Goal: Task Accomplishment & Management: Manage account settings

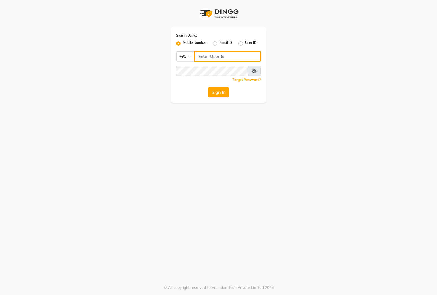
click at [218, 60] on input "Username" at bounding box center [228, 56] width 66 height 10
type input "8884866447"
click at [208, 87] on button "Sign In" at bounding box center [218, 92] width 21 height 10
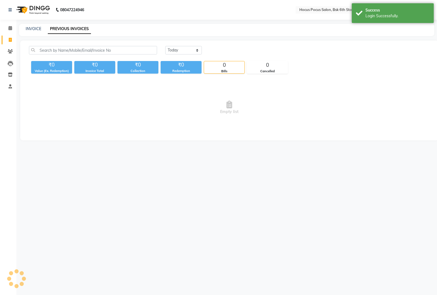
select select "en"
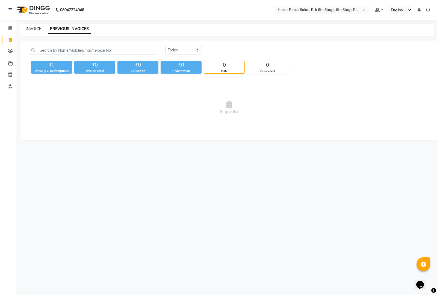
click at [34, 28] on link "INVOICE" at bounding box center [34, 28] width 16 height 5
select select "service"
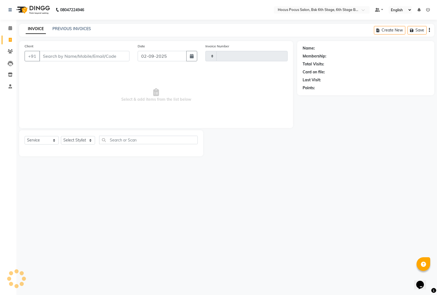
type input "3492"
select select "5242"
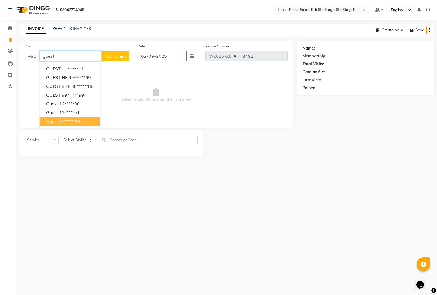
click at [66, 118] on ngb-highlight "12******00" at bounding box center [70, 120] width 22 height 5
type input "12******00"
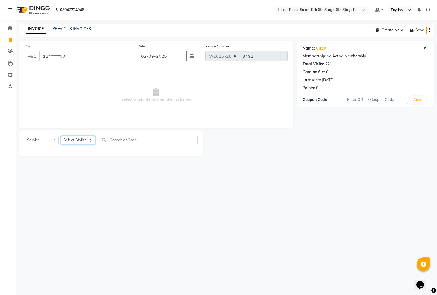
click at [79, 139] on select "Select Stylist [PERSON_NAME] hocus pocus [PERSON_NAME] [PERSON_NAME] [PERSON_NA…" at bounding box center [78, 140] width 34 height 8
select select "88481"
click at [61, 136] on select "Select Stylist [PERSON_NAME] hocus pocus [PERSON_NAME] [PERSON_NAME] [PERSON_NA…" at bounding box center [78, 140] width 34 height 8
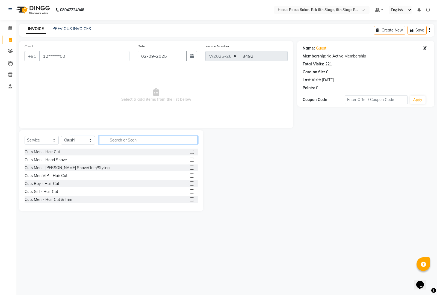
click at [123, 143] on input "text" at bounding box center [148, 140] width 99 height 8
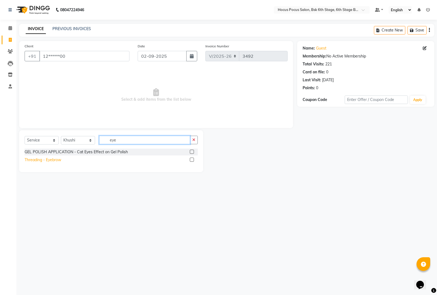
type input "eye"
click at [47, 158] on div "Threading - Eyebrow" at bounding box center [43, 160] width 37 height 6
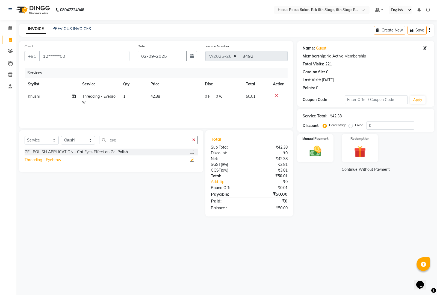
checkbox input "false"
drag, startPoint x: 316, startPoint y: 154, endPoint x: 313, endPoint y: 154, distance: 3.1
click at [316, 154] on img at bounding box center [316, 151] width 20 height 14
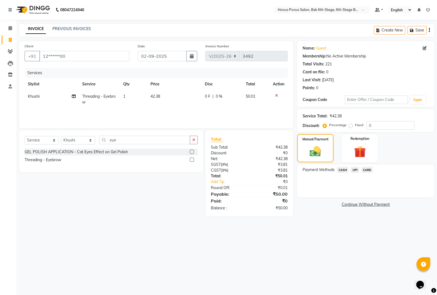
click at [342, 170] on span "CASH" at bounding box center [343, 169] width 12 height 6
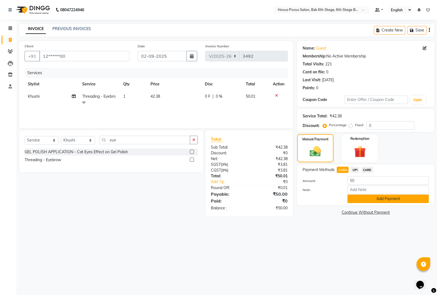
click at [372, 197] on button "Add Payment" at bounding box center [388, 198] width 81 height 8
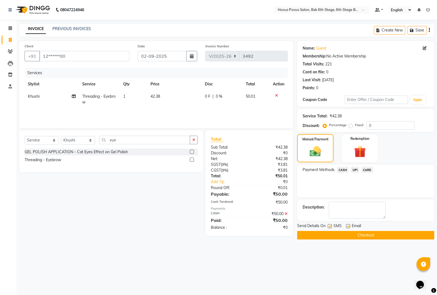
click at [330, 226] on label at bounding box center [330, 226] width 4 height 4
click at [330, 226] on input "checkbox" at bounding box center [330, 226] width 4 height 4
checkbox input "false"
click at [331, 231] on button "Checkout" at bounding box center [365, 235] width 137 height 8
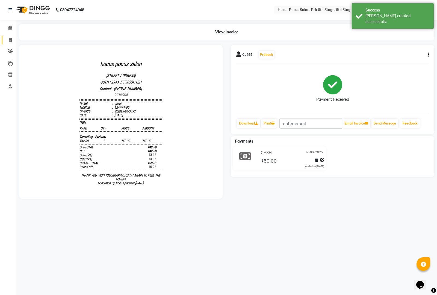
click at [7, 40] on span at bounding box center [10, 40] width 10 height 6
select select "5242"
select select "service"
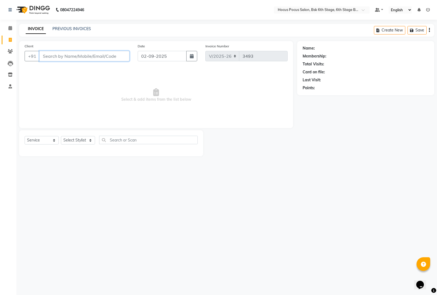
click at [60, 56] on input "Client" at bounding box center [84, 56] width 90 height 10
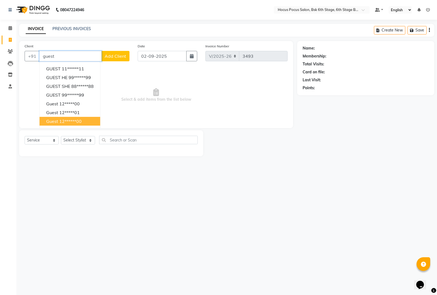
click at [71, 120] on ngb-highlight "12******00" at bounding box center [70, 120] width 22 height 5
type input "12******00"
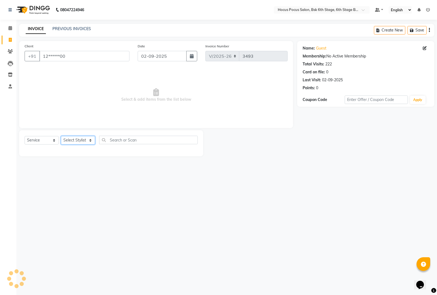
click at [71, 138] on select "Select Stylist [PERSON_NAME] hocus pocus [PERSON_NAME] [PERSON_NAME] [PERSON_NA…" at bounding box center [78, 140] width 34 height 8
select select "79746"
click at [61, 136] on select "Select Stylist [PERSON_NAME] hocus pocus [PERSON_NAME] [PERSON_NAME] [PERSON_NA…" at bounding box center [78, 140] width 34 height 8
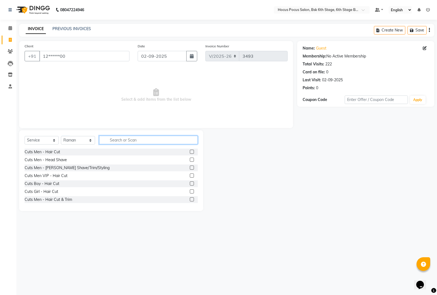
click at [115, 138] on input "text" at bounding box center [148, 140] width 99 height 8
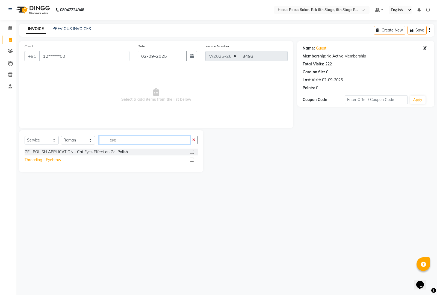
type input "eye"
click at [50, 158] on div "Threading - Eyebrow" at bounding box center [43, 160] width 37 height 6
checkbox input "false"
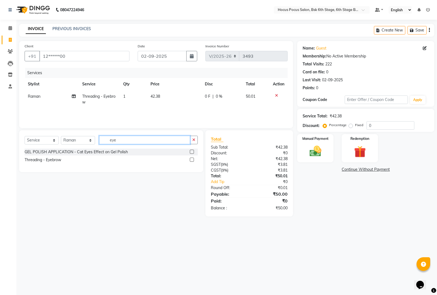
click at [133, 140] on input "eye" at bounding box center [144, 140] width 91 height 8
type input "e"
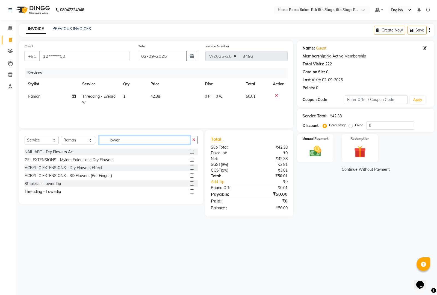
type input "lower"
click at [44, 187] on div "Stripless - Lower Lip" at bounding box center [111, 183] width 173 height 7
click at [46, 192] on div "Threading - Lowerlip" at bounding box center [43, 192] width 36 height 6
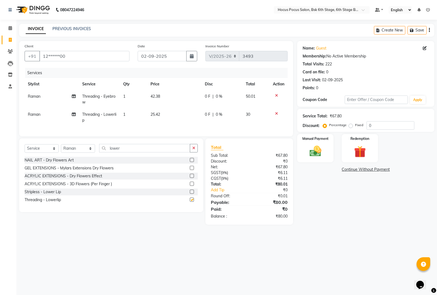
checkbox input "false"
drag, startPoint x: 142, startPoint y: 160, endPoint x: 145, endPoint y: 155, distance: 5.9
click at [142, 157] on div "Select Service Product Membership Package Voucher Prepaid Gift Card Select Styl…" at bounding box center [111, 150] width 173 height 13
click at [145, 152] on input "lower" at bounding box center [144, 148] width 91 height 8
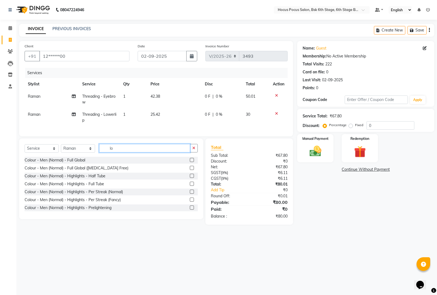
type input "l"
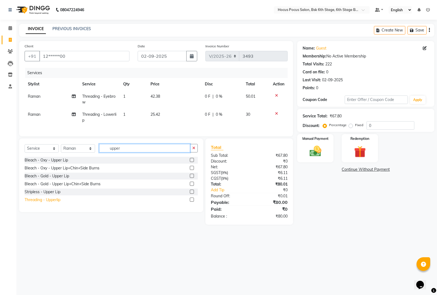
type input "upper"
click at [38, 202] on div "Threading - Upperlip" at bounding box center [43, 200] width 36 height 6
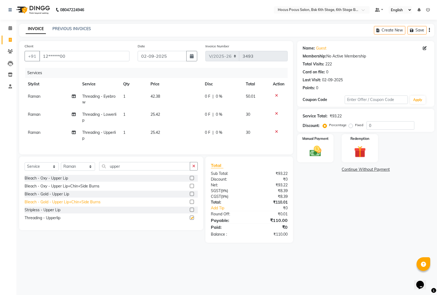
checkbox input "false"
click at [319, 154] on img at bounding box center [316, 151] width 20 height 14
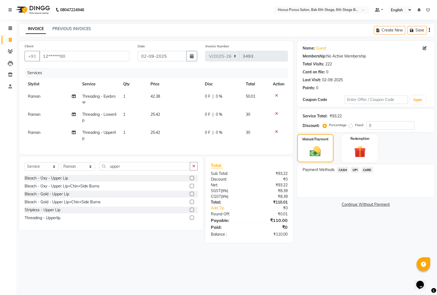
click at [353, 167] on span "UPI" at bounding box center [355, 169] width 8 height 6
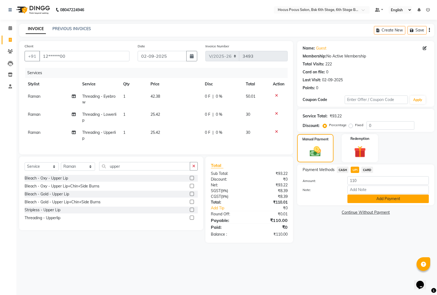
click at [366, 200] on button "Add Payment" at bounding box center [388, 198] width 81 height 8
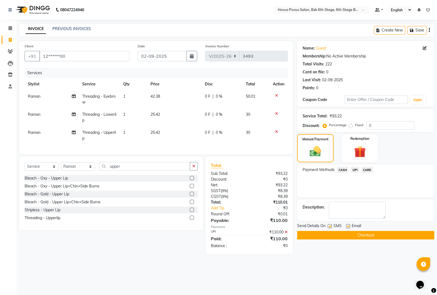
click at [331, 225] on label at bounding box center [330, 226] width 4 height 4
click at [331, 225] on input "checkbox" at bounding box center [330, 226] width 4 height 4
checkbox input "false"
click at [326, 234] on button "Checkout" at bounding box center [365, 235] width 137 height 8
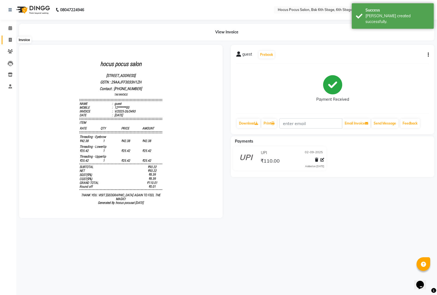
click at [6, 40] on span at bounding box center [10, 40] width 10 height 6
select select "5242"
select select "service"
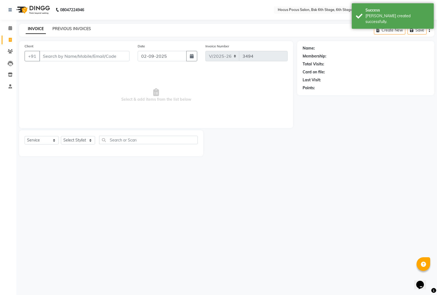
click at [66, 30] on link "PREVIOUS INVOICES" at bounding box center [71, 28] width 39 height 5
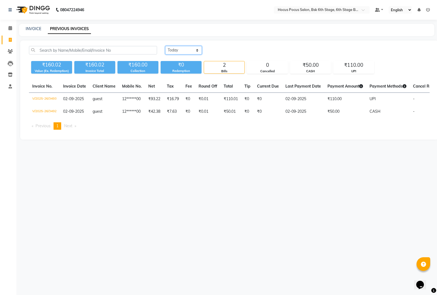
click at [180, 50] on select "[DATE] [DATE] Custom Range" at bounding box center [183, 50] width 37 height 8
select select "range"
click at [165, 46] on select "[DATE] [DATE] Custom Range" at bounding box center [183, 50] width 37 height 8
click at [229, 49] on input "02-09-2025" at bounding box center [228, 50] width 38 height 8
select select "9"
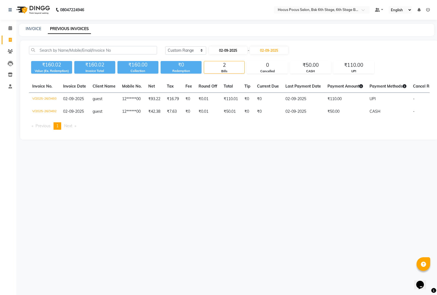
select select "2025"
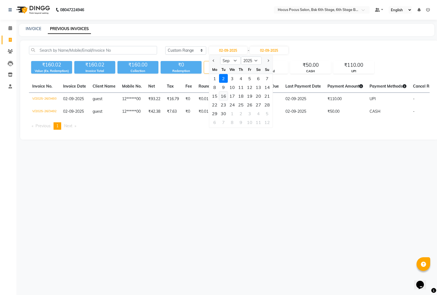
click at [225, 96] on div "16" at bounding box center [223, 96] width 9 height 9
type input "[DATE]"
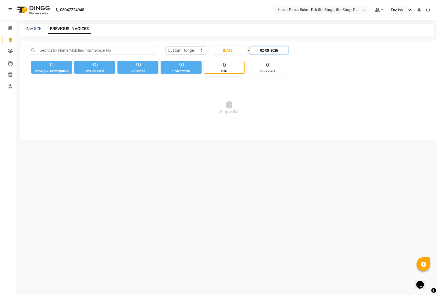
click at [271, 52] on input "02-09-2025" at bounding box center [269, 50] width 38 height 8
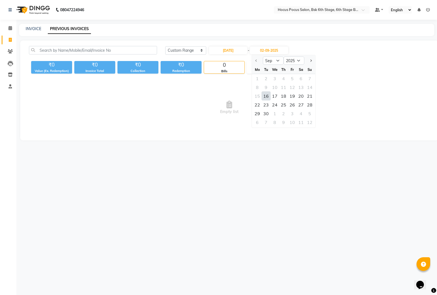
click at [265, 96] on div "16" at bounding box center [266, 96] width 9 height 9
type input "[DATE]"
click at [32, 29] on link "INVOICE" at bounding box center [34, 28] width 16 height 5
select select "5242"
select select "service"
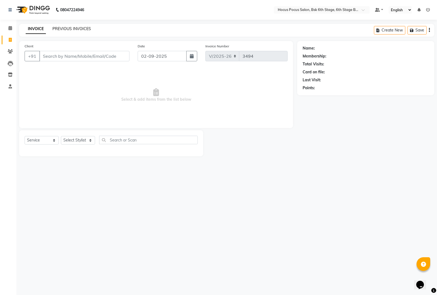
click at [74, 28] on link "PREVIOUS INVOICES" at bounding box center [71, 28] width 39 height 5
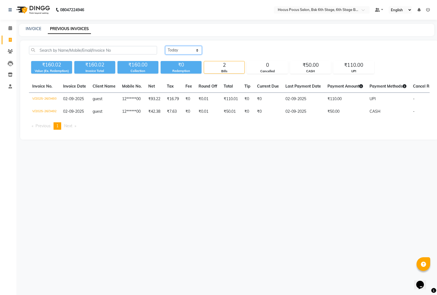
click at [183, 49] on select "[DATE] [DATE] Custom Range" at bounding box center [183, 50] width 37 height 8
select select "range"
click at [165, 46] on select "[DATE] [DATE] Custom Range" at bounding box center [183, 50] width 37 height 8
click at [228, 49] on input "02-09-2025" at bounding box center [228, 50] width 38 height 8
select select "9"
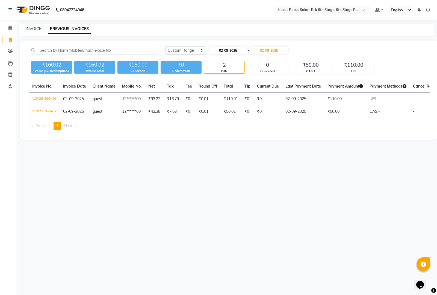
select select "2025"
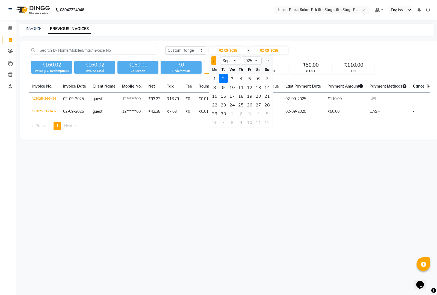
click at [212, 61] on button "Previous month" at bounding box center [214, 60] width 5 height 9
select select "8"
click at [260, 95] on div "16" at bounding box center [258, 96] width 9 height 9
type input "[DATE]"
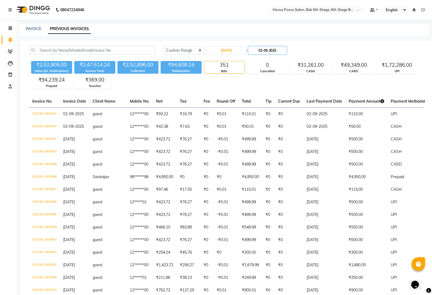
click at [275, 49] on input "02-09-2025" at bounding box center [267, 50] width 38 height 8
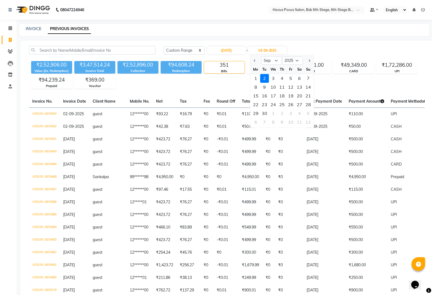
click at [252, 62] on div at bounding box center [255, 60] width 11 height 9
click at [255, 57] on button "Previous month" at bounding box center [254, 60] width 5 height 9
select select "8"
click at [300, 92] on div "16" at bounding box center [299, 96] width 9 height 9
type input "[DATE]"
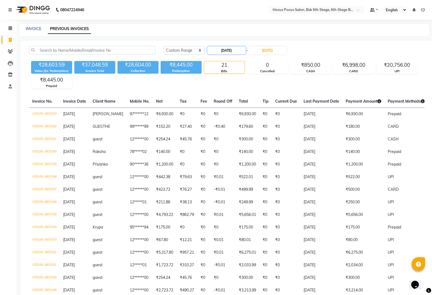
click at [222, 46] on input "[DATE]" at bounding box center [226, 50] width 38 height 8
select select "8"
select select "2025"
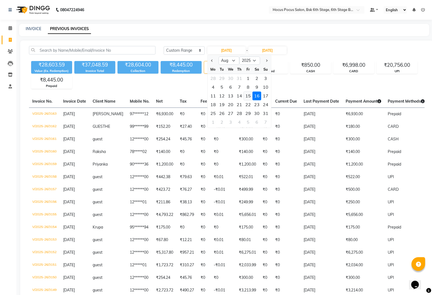
click at [249, 93] on div "15" at bounding box center [248, 96] width 9 height 9
type input "[DATE]"
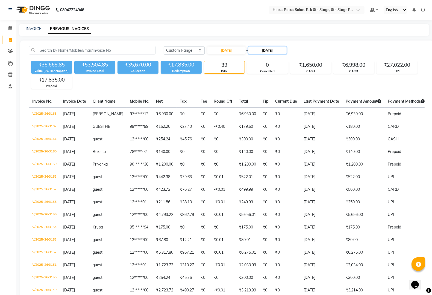
click at [269, 49] on input "[DATE]" at bounding box center [267, 50] width 38 height 8
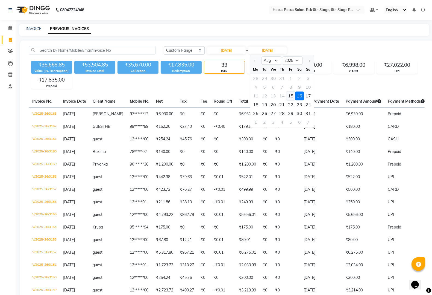
click at [290, 94] on div "15" at bounding box center [290, 96] width 9 height 9
type input "[DATE]"
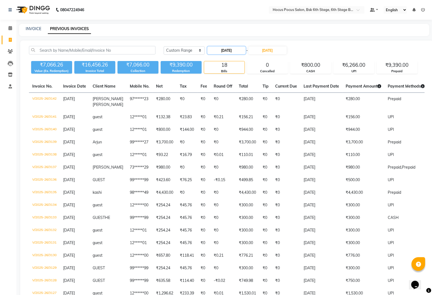
click at [240, 51] on input "[DATE]" at bounding box center [226, 50] width 38 height 8
select select "8"
select select "2025"
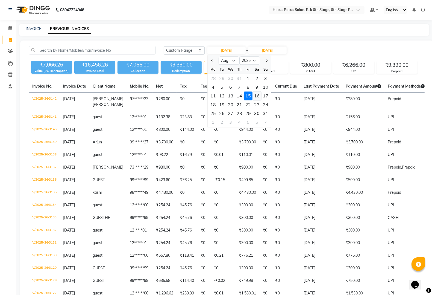
click at [257, 94] on div "16" at bounding box center [256, 96] width 9 height 9
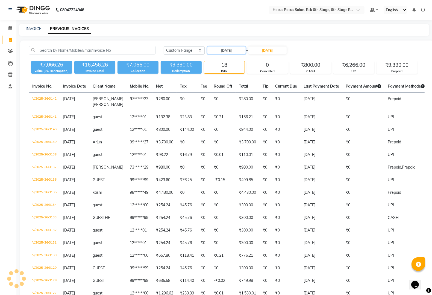
type input "[DATE]"
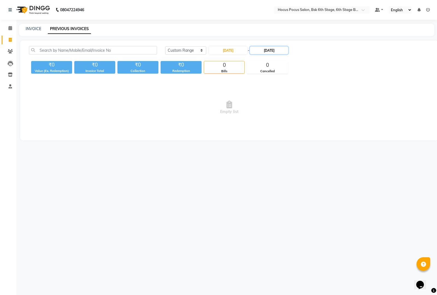
click at [275, 51] on input "[DATE]" at bounding box center [269, 50] width 38 height 8
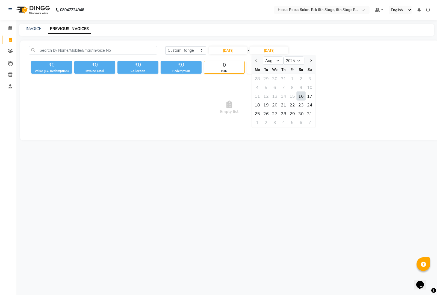
click at [301, 94] on div "16" at bounding box center [301, 96] width 9 height 9
type input "[DATE]"
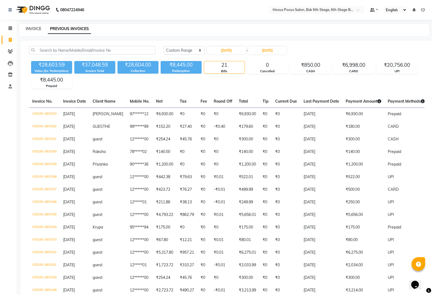
click at [28, 26] on link "INVOICE" at bounding box center [34, 28] width 16 height 5
select select "5242"
select select "service"
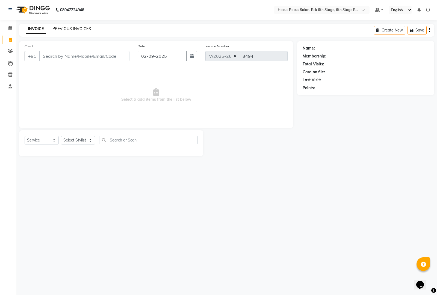
click at [76, 28] on link "PREVIOUS INVOICES" at bounding box center [71, 28] width 39 height 5
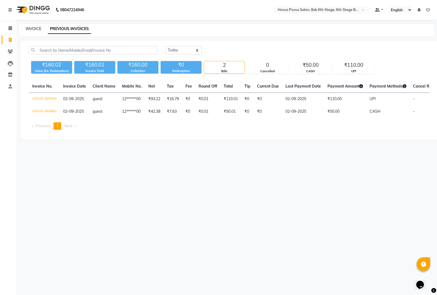
click at [30, 26] on link "INVOICE" at bounding box center [34, 28] width 16 height 5
select select "5242"
select select "service"
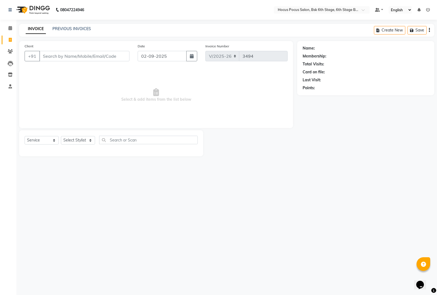
click at [57, 55] on input "Client" at bounding box center [84, 56] width 90 height 10
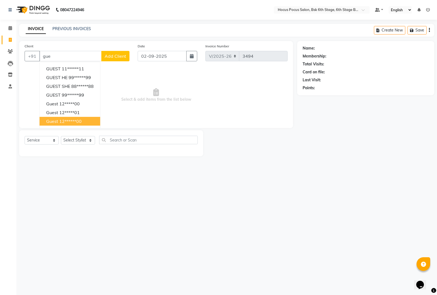
click at [65, 123] on ngb-highlight "12******00" at bounding box center [70, 120] width 22 height 5
type input "12******00"
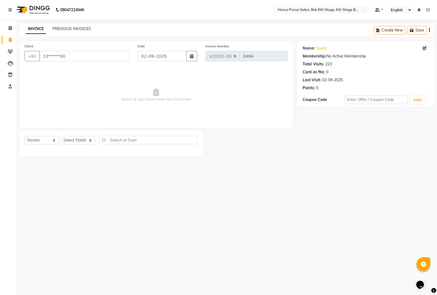
click at [78, 133] on div "Select Service Product Membership Package Voucher Prepaid Gift Card Select Styl…" at bounding box center [111, 143] width 184 height 26
click at [77, 138] on select "Select Stylist [PERSON_NAME] hocus pocus [PERSON_NAME] [PERSON_NAME] [PERSON_NA…" at bounding box center [78, 140] width 34 height 8
select select "87125"
click at [61, 136] on select "Select Stylist [PERSON_NAME] hocus pocus [PERSON_NAME] [PERSON_NAME] [PERSON_NA…" at bounding box center [78, 140] width 34 height 8
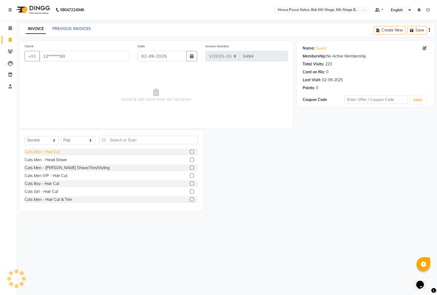
click at [57, 154] on div "Cuts Men - Hair Cut" at bounding box center [43, 152] width 36 height 6
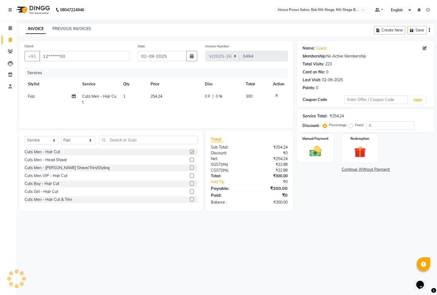
checkbox input "false"
click at [316, 153] on img at bounding box center [316, 151] width 20 height 14
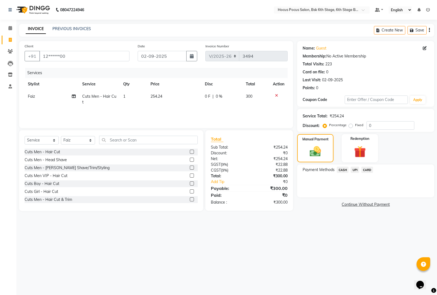
click at [354, 169] on span "UPI" at bounding box center [355, 169] width 8 height 6
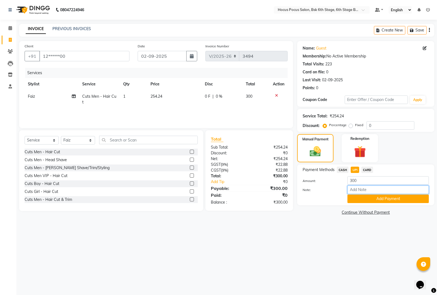
click at [352, 187] on input "Note:" at bounding box center [388, 189] width 81 height 8
type input "tip 20"
click at [369, 199] on button "Add Payment" at bounding box center [388, 198] width 81 height 8
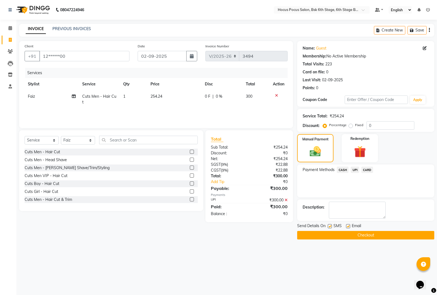
click at [330, 227] on label at bounding box center [330, 226] width 4 height 4
click at [330, 227] on input "checkbox" at bounding box center [330, 226] width 4 height 4
checkbox input "false"
click at [331, 231] on button "Checkout" at bounding box center [365, 235] width 137 height 8
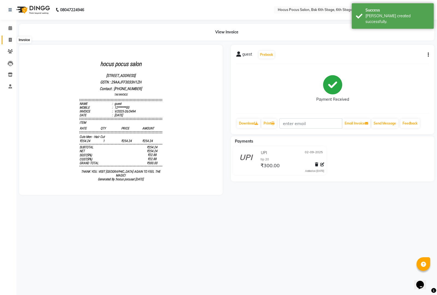
click at [13, 38] on span at bounding box center [10, 40] width 10 height 6
select select "5242"
select select "service"
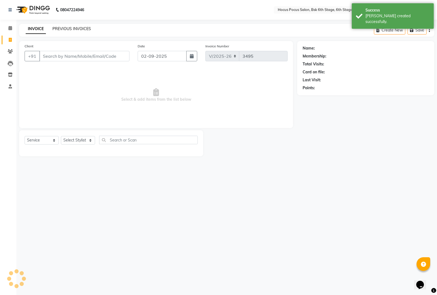
click at [73, 29] on link "PREVIOUS INVOICES" at bounding box center [71, 28] width 39 height 5
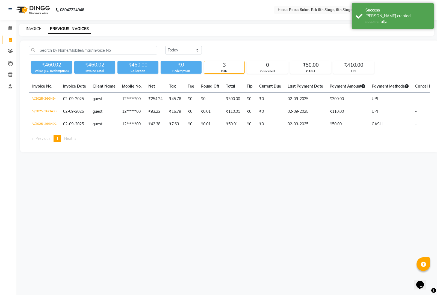
click at [37, 28] on link "INVOICE" at bounding box center [34, 28] width 16 height 5
select select "5242"
select select "service"
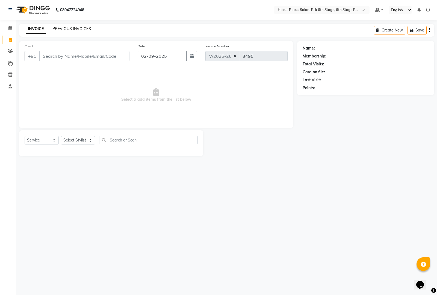
click at [65, 27] on link "PREVIOUS INVOICES" at bounding box center [71, 28] width 39 height 5
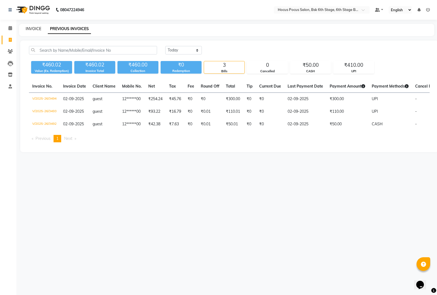
click at [31, 27] on link "INVOICE" at bounding box center [34, 28] width 16 height 5
select select "service"
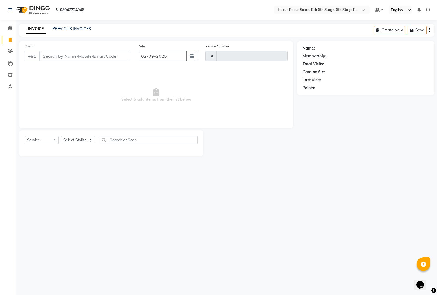
type input "3495"
select select "5242"
click at [72, 29] on link "PREVIOUS INVOICES" at bounding box center [71, 28] width 39 height 5
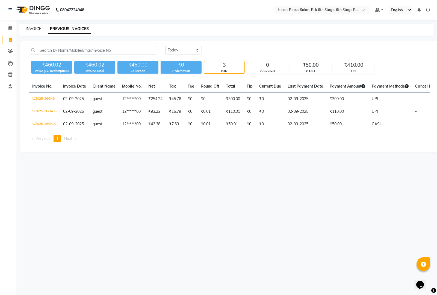
click at [32, 29] on link "INVOICE" at bounding box center [34, 28] width 16 height 5
select select "5242"
select select "service"
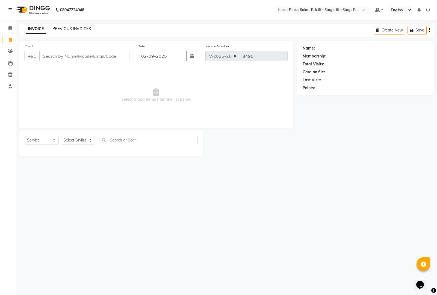
click at [71, 27] on link "PREVIOUS INVOICES" at bounding box center [71, 28] width 39 height 5
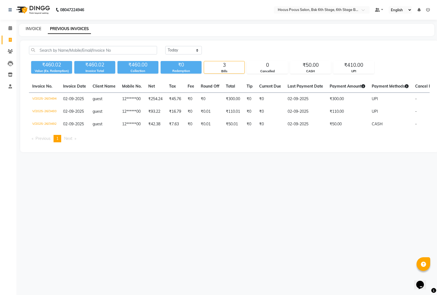
click at [32, 29] on link "INVOICE" at bounding box center [34, 28] width 16 height 5
select select "service"
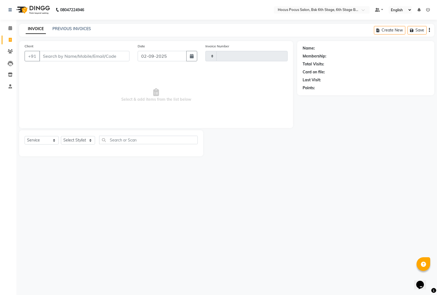
type input "3495"
select select "5242"
click at [10, 29] on icon at bounding box center [10, 28] width 4 height 4
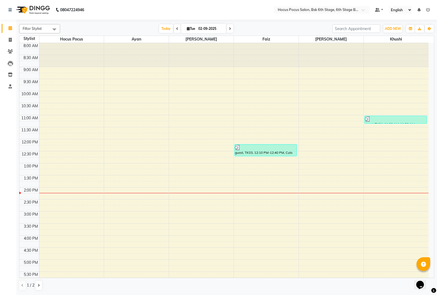
click at [56, 29] on span at bounding box center [54, 29] width 11 height 10
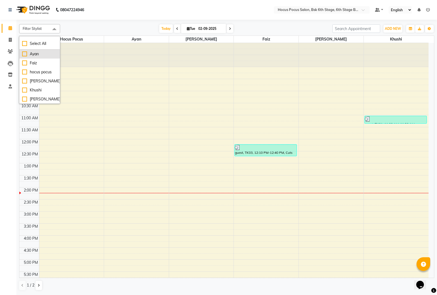
click at [22, 52] on div "Ayan" at bounding box center [39, 54] width 35 height 6
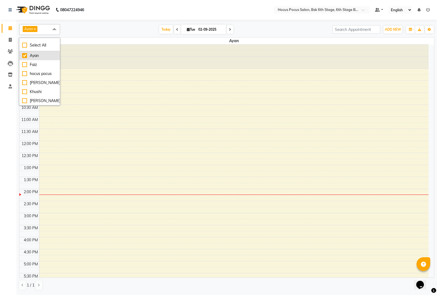
click at [26, 56] on div "Ayan" at bounding box center [39, 56] width 35 height 6
checkbox input "false"
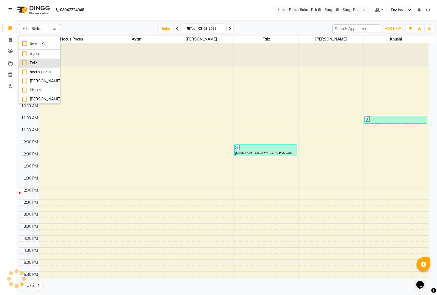
click at [26, 62] on div "Faiz" at bounding box center [39, 63] width 35 height 6
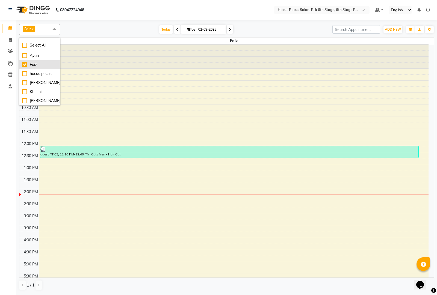
click at [26, 62] on div "Faiz" at bounding box center [39, 65] width 35 height 6
checkbox input "false"
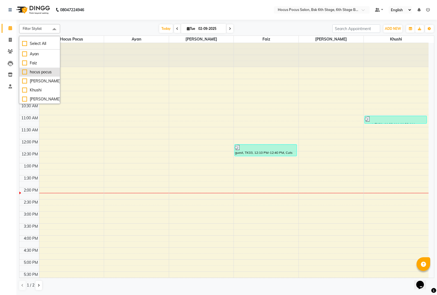
click at [25, 72] on div "hocus pocus" at bounding box center [39, 72] width 35 height 6
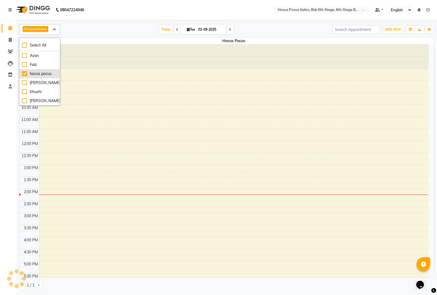
click at [25, 72] on div "hocus pocus" at bounding box center [39, 74] width 35 height 6
checkbox input "false"
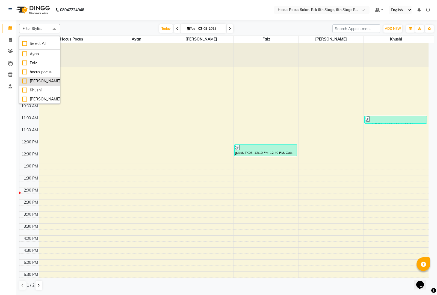
click at [24, 79] on div "[PERSON_NAME]" at bounding box center [39, 81] width 35 height 6
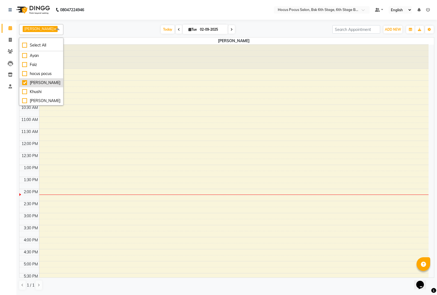
click at [24, 79] on li "[PERSON_NAME]" at bounding box center [41, 82] width 44 height 9
checkbox input "false"
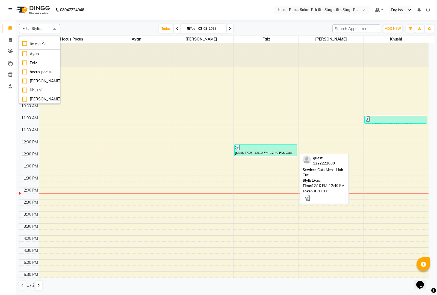
click at [271, 153] on div "guest, TK03, 12:10 PM-12:40 PM, Cuts Men - Hair Cut" at bounding box center [266, 149] width 62 height 11
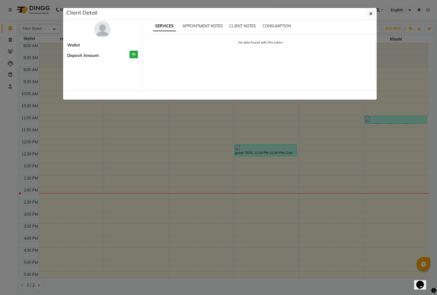
select select "3"
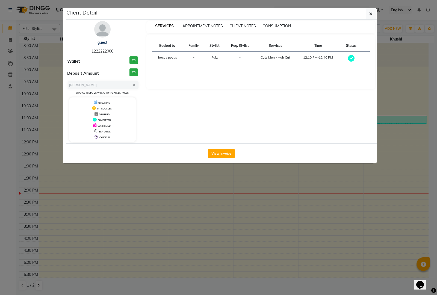
click at [164, 211] on ngb-modal-window "Client Detail guest 1222222000 Wallet ₹0 Deposit Amount ₹0 Select MARK DONE UPC…" at bounding box center [218, 147] width 437 height 295
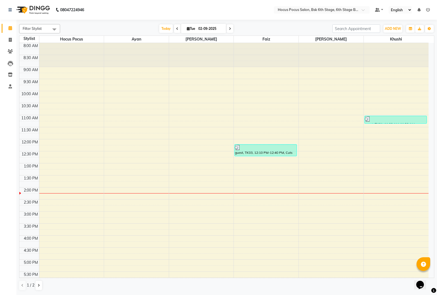
click at [56, 28] on span at bounding box center [54, 29] width 11 height 10
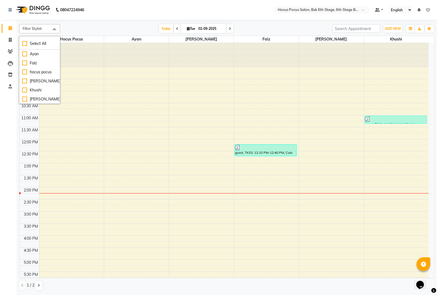
click at [12, 35] on li "Invoice" at bounding box center [8, 40] width 16 height 12
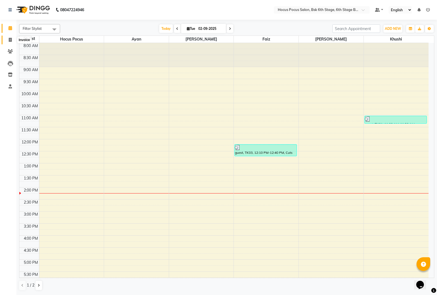
click at [12, 41] on span at bounding box center [10, 40] width 10 height 6
select select "5242"
select select "service"
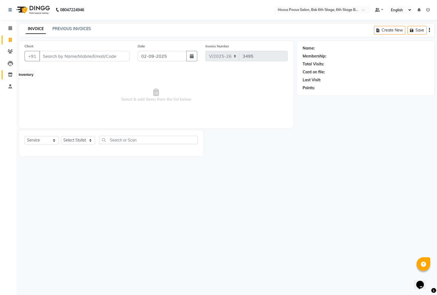
click at [8, 74] on icon at bounding box center [10, 74] width 5 height 4
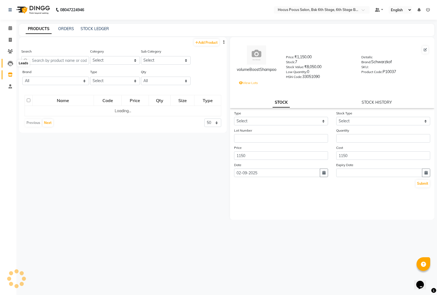
click at [10, 64] on icon at bounding box center [10, 63] width 5 height 5
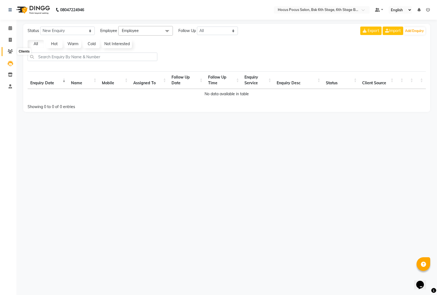
click at [13, 51] on span at bounding box center [10, 51] width 10 height 6
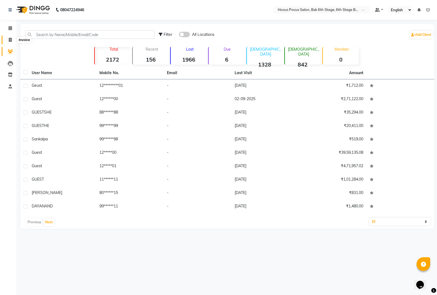
click at [10, 39] on icon at bounding box center [10, 40] width 3 height 4
select select "5242"
select select "service"
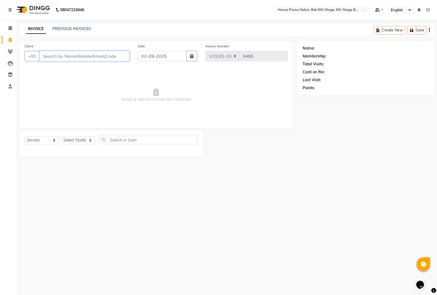
click at [80, 51] on input "Client" at bounding box center [84, 56] width 90 height 10
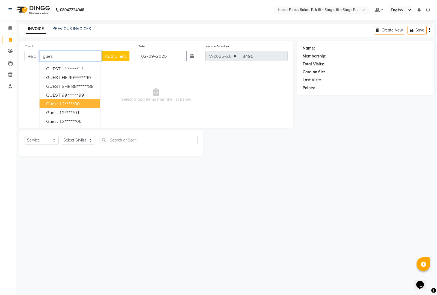
click at [70, 102] on ngb-highlight "12*****00" at bounding box center [69, 103] width 20 height 5
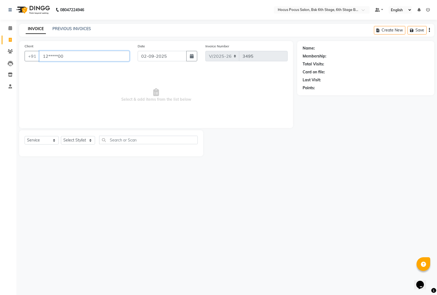
type input "12*****00"
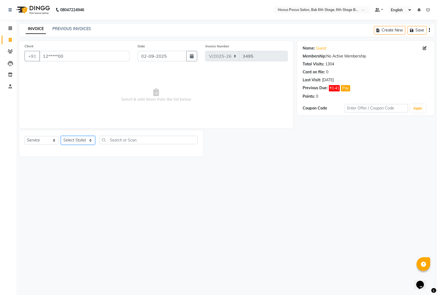
click at [92, 139] on select "Select Stylist [PERSON_NAME] hocus pocus [PERSON_NAME] [PERSON_NAME] [PERSON_NA…" at bounding box center [78, 140] width 34 height 8
select select "79746"
click at [61, 136] on select "Select Stylist [PERSON_NAME] hocus pocus [PERSON_NAME] [PERSON_NAME] [PERSON_NA…" at bounding box center [78, 140] width 34 height 8
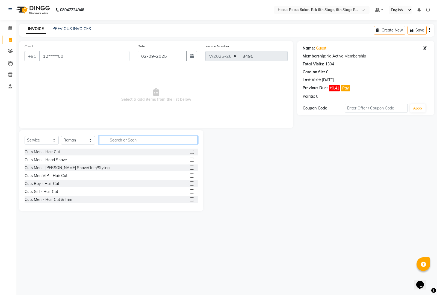
click at [124, 139] on input "text" at bounding box center [148, 140] width 99 height 8
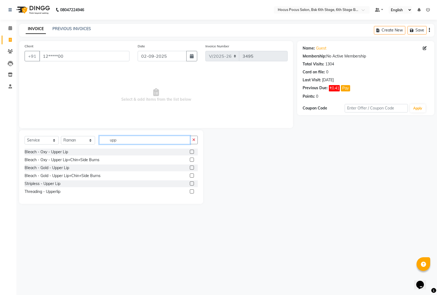
type input "upp"
click at [191, 190] on label at bounding box center [192, 191] width 4 height 4
click at [191, 190] on input "checkbox" at bounding box center [192, 192] width 4 height 4
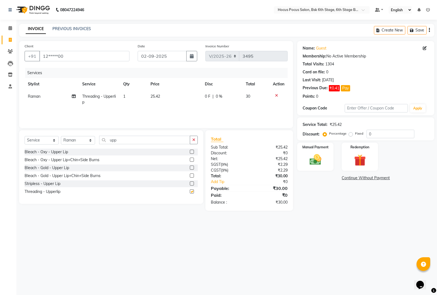
checkbox input "false"
click at [193, 139] on icon "button" at bounding box center [193, 140] width 3 height 4
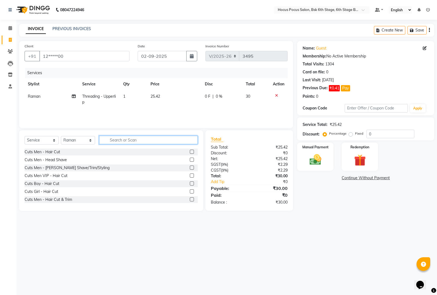
click at [112, 137] on input "text" at bounding box center [148, 140] width 99 height 8
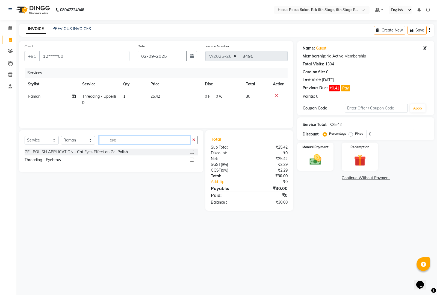
type input "eye"
click at [93, 163] on div "GEL POLISH APPLICATION - Cat Eyes Effect on Gel Polish Threading - Eyebrow" at bounding box center [111, 156] width 173 height 16
click at [180, 157] on div "Threading - Eyebrow" at bounding box center [111, 159] width 173 height 7
click at [190, 157] on label at bounding box center [192, 159] width 4 height 4
click at [190, 158] on input "checkbox" at bounding box center [192, 160] width 4 height 4
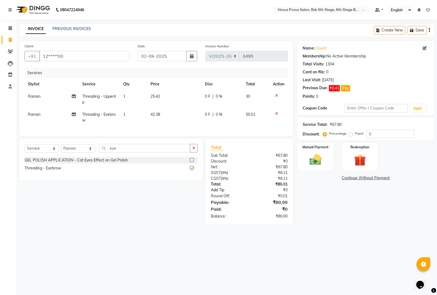
checkbox input "false"
click at [324, 163] on img at bounding box center [316, 159] width 20 height 14
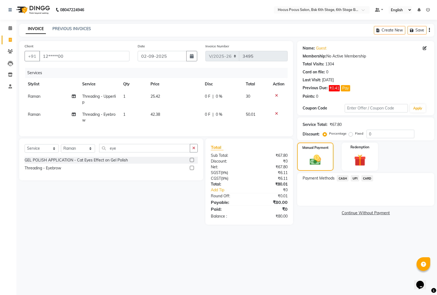
click at [343, 180] on span "CASH" at bounding box center [343, 178] width 12 height 6
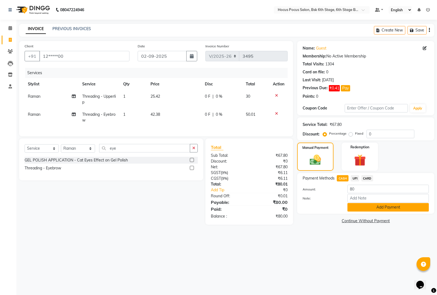
click at [368, 207] on button "Add Payment" at bounding box center [388, 207] width 81 height 8
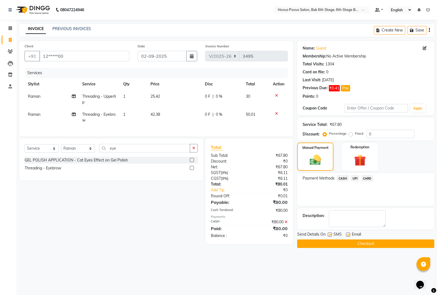
click at [331, 234] on label at bounding box center [330, 234] width 4 height 4
click at [331, 234] on input "checkbox" at bounding box center [330, 235] width 4 height 4
checkbox input "false"
click at [335, 245] on button "Checkout" at bounding box center [365, 243] width 137 height 8
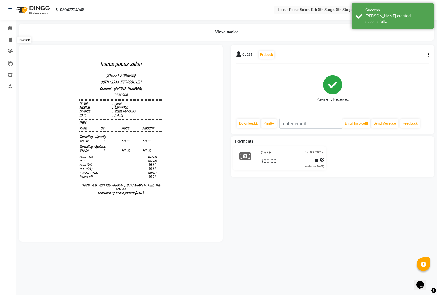
click at [13, 39] on span at bounding box center [10, 40] width 10 height 6
select select "service"
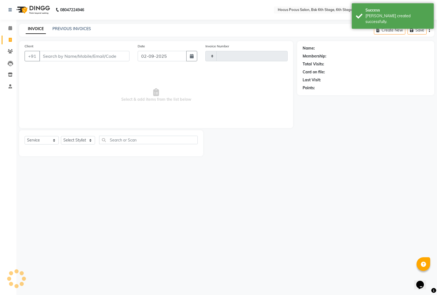
type input "3496"
select select "5242"
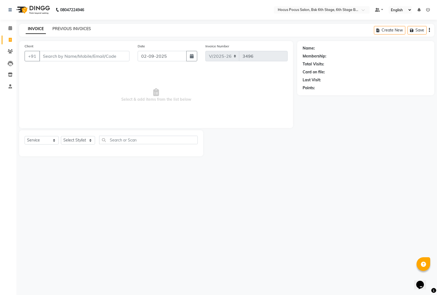
click at [66, 29] on link "PREVIOUS INVOICES" at bounding box center [71, 28] width 39 height 5
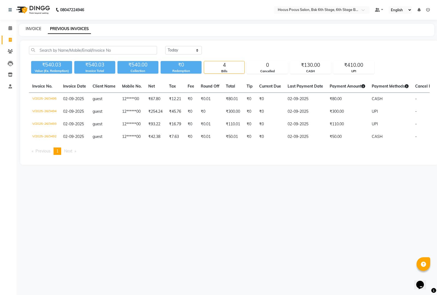
click at [35, 27] on link "INVOICE" at bounding box center [34, 28] width 16 height 5
select select "service"
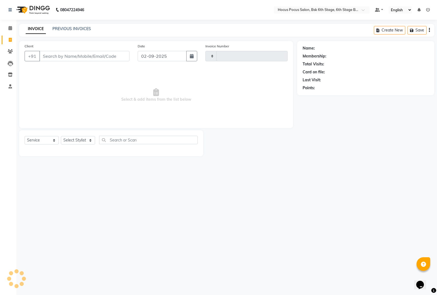
type input "3496"
select select "5242"
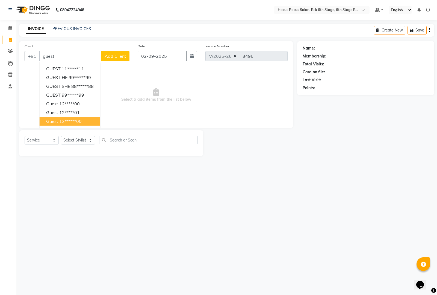
click at [57, 119] on span "guest" at bounding box center [52, 120] width 12 height 5
type input "12******00"
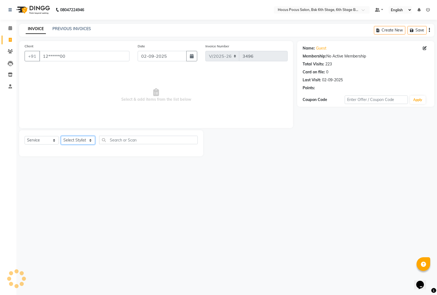
click at [71, 138] on select "Select Stylist [PERSON_NAME] hocus pocus [PERSON_NAME] [PERSON_NAME] [PERSON_NA…" at bounding box center [78, 140] width 34 height 8
select select "80934"
click at [61, 136] on select "Select Stylist [PERSON_NAME] hocus pocus [PERSON_NAME] [PERSON_NAME] [PERSON_NA…" at bounding box center [78, 140] width 34 height 8
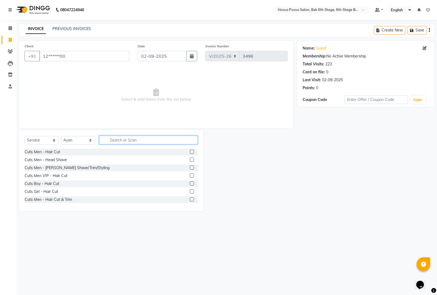
click at [115, 141] on input "text" at bounding box center [148, 140] width 99 height 8
click at [118, 142] on input "text" at bounding box center [148, 140] width 99 height 8
click at [70, 167] on div "Cuts Men - [PERSON_NAME] Shave/Trim/Styling" at bounding box center [67, 168] width 85 height 6
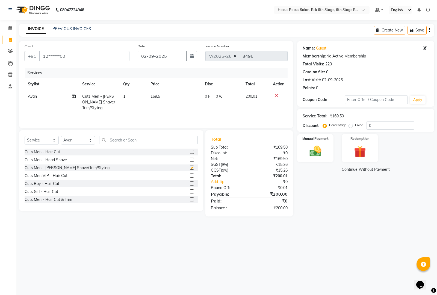
checkbox input "false"
click at [310, 152] on img at bounding box center [316, 151] width 20 height 14
click at [357, 170] on span "UPI" at bounding box center [355, 169] width 8 height 6
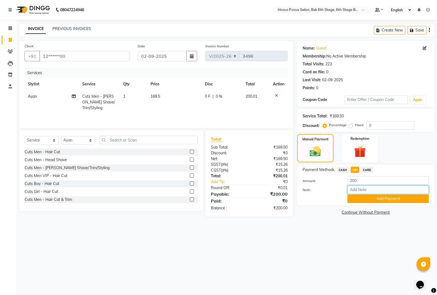
click at [364, 189] on input "Note:" at bounding box center [388, 189] width 81 height 8
type input "tip 50"
click at [377, 199] on button "Add Payment" at bounding box center [388, 198] width 81 height 8
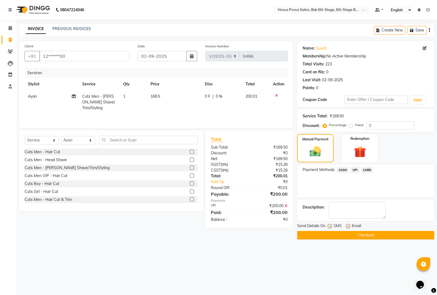
click at [327, 224] on div "Send Details On SMS Email" at bounding box center [365, 226] width 137 height 7
click at [332, 225] on label at bounding box center [330, 226] width 4 height 4
click at [331, 225] on input "checkbox" at bounding box center [330, 226] width 4 height 4
checkbox input "false"
click at [331, 235] on button "Checkout" at bounding box center [365, 235] width 137 height 8
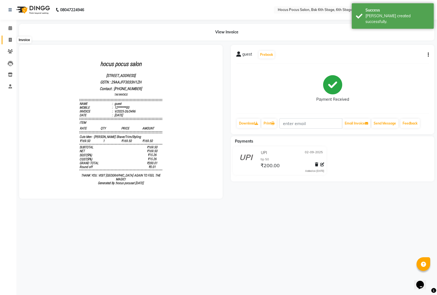
click at [10, 39] on icon at bounding box center [10, 40] width 3 height 4
select select "service"
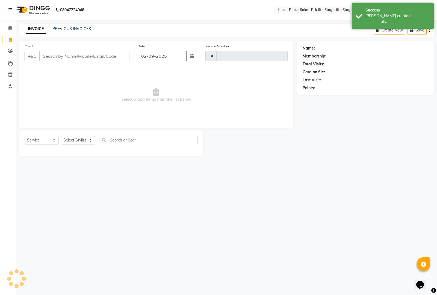
type input "3497"
select select "5242"
click at [62, 29] on link "PREVIOUS INVOICES" at bounding box center [71, 28] width 39 height 5
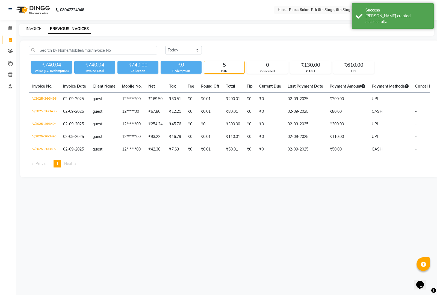
click at [30, 29] on link "INVOICE" at bounding box center [34, 28] width 16 height 5
select select "service"
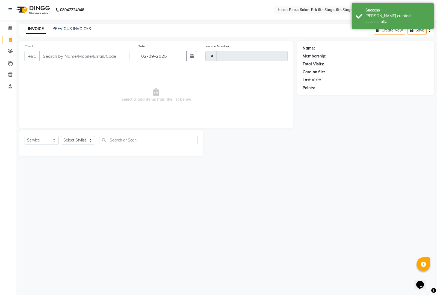
type input "3497"
select select "5242"
click at [60, 28] on link "PREVIOUS INVOICES" at bounding box center [71, 28] width 39 height 5
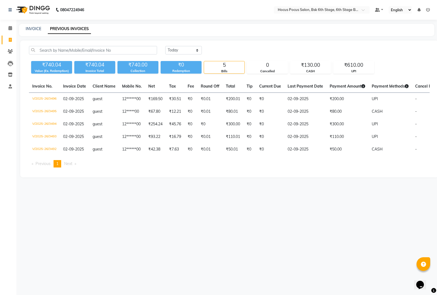
drag, startPoint x: 829, startPoint y: 551, endPoint x: 419, endPoint y: 277, distance: 492.9
click at [34, 28] on link "INVOICE" at bounding box center [34, 28] width 16 height 5
select select "service"
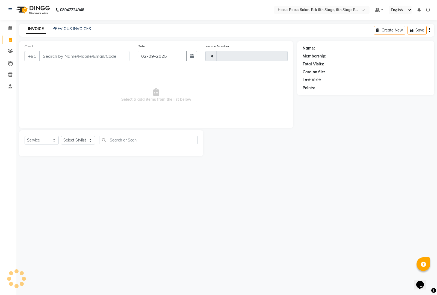
type input "3497"
select select "5242"
click at [60, 55] on input "Client" at bounding box center [84, 56] width 90 height 10
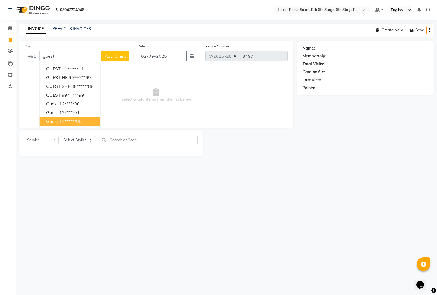
click at [72, 119] on ngb-highlight "12******00" at bounding box center [70, 120] width 22 height 5
type input "12******00"
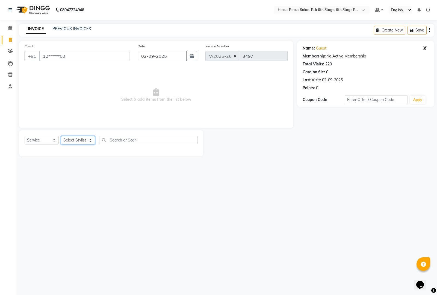
click at [72, 140] on select "Select Stylist [PERSON_NAME] hocus pocus [PERSON_NAME] [PERSON_NAME] [PERSON_NA…" at bounding box center [78, 140] width 34 height 8
select select "79746"
click at [61, 136] on select "Select Stylist [PERSON_NAME] hocus pocus [PERSON_NAME] [PERSON_NAME] [PERSON_NA…" at bounding box center [78, 140] width 34 height 8
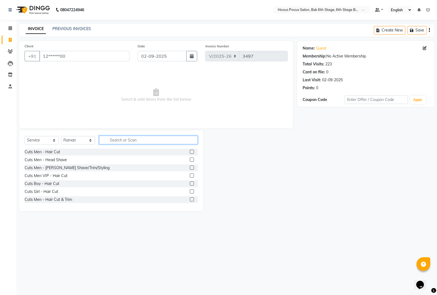
click at [118, 136] on input "text" at bounding box center [148, 140] width 99 height 8
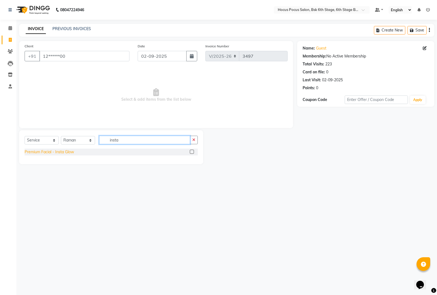
type input "insta"
click at [72, 153] on div "Premium Facial - Insta Glow" at bounding box center [49, 152] width 49 height 6
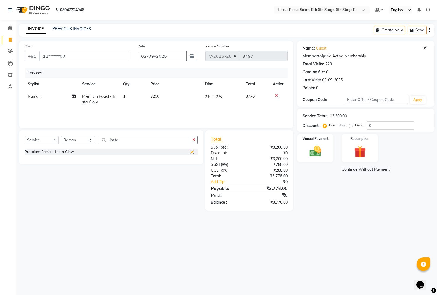
checkbox input "false"
click at [137, 144] on div "Select Service Product Membership Package Voucher Prepaid Gift Card Select Styl…" at bounding box center [111, 142] width 173 height 13
click at [146, 136] on input "insta" at bounding box center [144, 140] width 91 height 8
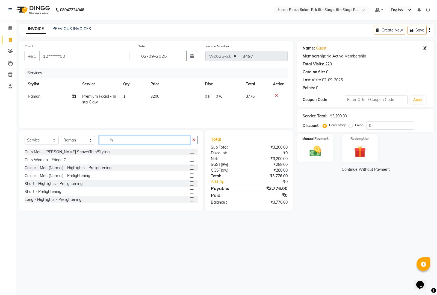
type input "i"
type input "advance"
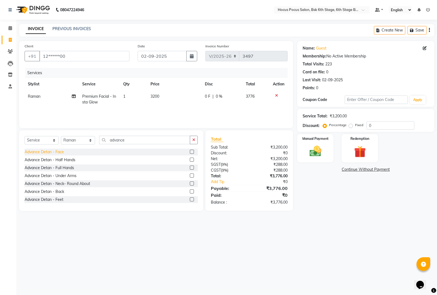
click at [60, 154] on div "Advance Detan - Face" at bounding box center [44, 152] width 39 height 6
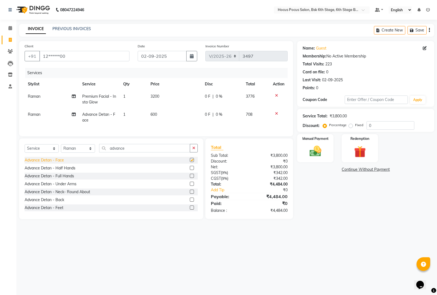
checkbox input "false"
click at [133, 157] on div "Select Service Product Membership Package Voucher Prepaid Gift Card Select Styl…" at bounding box center [111, 150] width 173 height 13
click at [135, 152] on input "advance" at bounding box center [144, 148] width 91 height 8
type input "a"
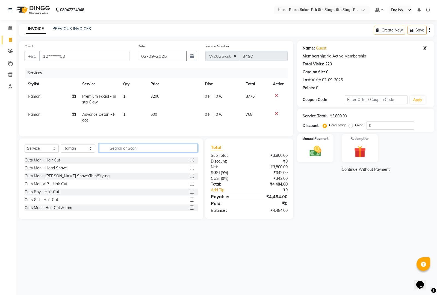
type input "r"
type input "pedicu"
click at [48, 187] on div "Pedicure - Regular" at bounding box center [41, 184] width 33 height 6
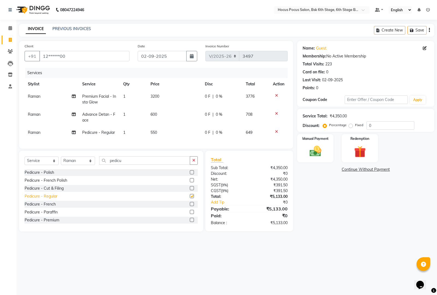
checkbox input "false"
click at [420, 32] on button "Save" at bounding box center [417, 30] width 19 height 8
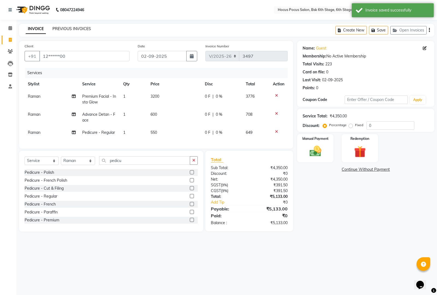
click at [59, 29] on link "PREVIOUS INVOICES" at bounding box center [71, 28] width 39 height 5
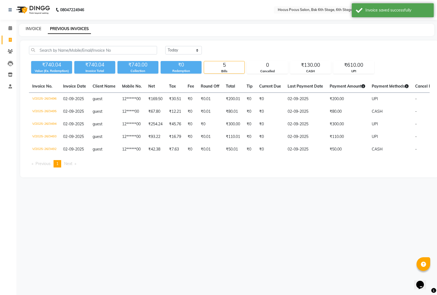
click at [33, 31] on link "INVOICE" at bounding box center [34, 28] width 16 height 5
select select "5242"
select select "service"
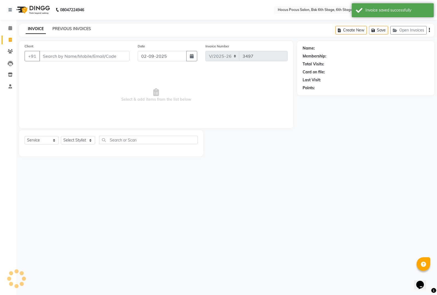
click at [59, 28] on link "PREVIOUS INVOICES" at bounding box center [71, 28] width 39 height 5
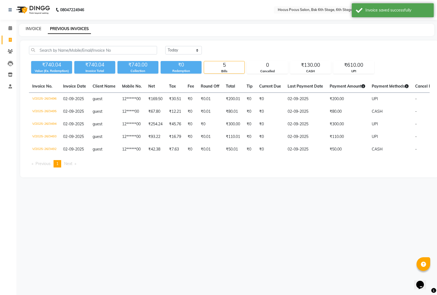
click at [32, 31] on link "INVOICE" at bounding box center [34, 28] width 16 height 5
select select "service"
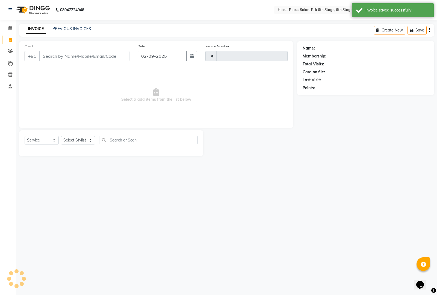
type input "3497"
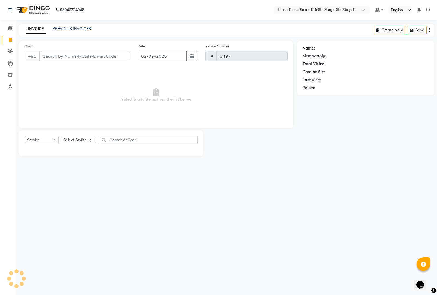
select select "5242"
click at [406, 30] on button "Open Invoices" at bounding box center [408, 30] width 36 height 8
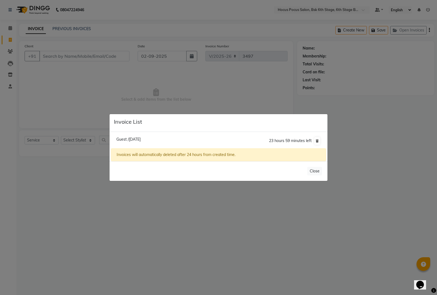
click at [141, 140] on span "Guest /[DATE]" at bounding box center [128, 139] width 24 height 5
type input "12******00"
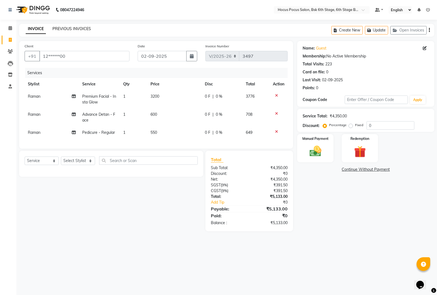
click at [62, 28] on link "PREVIOUS INVOICES" at bounding box center [71, 28] width 39 height 5
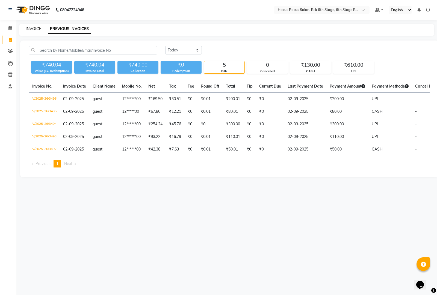
click at [31, 30] on link "INVOICE" at bounding box center [34, 28] width 16 height 5
select select "service"
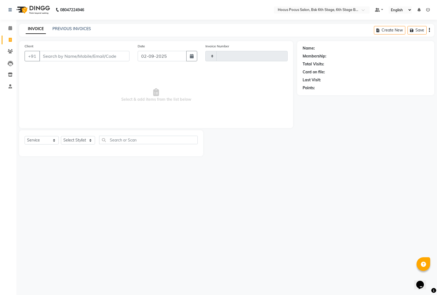
type input "3497"
select select "5242"
click at [72, 27] on link "PREVIOUS INVOICES" at bounding box center [71, 28] width 39 height 5
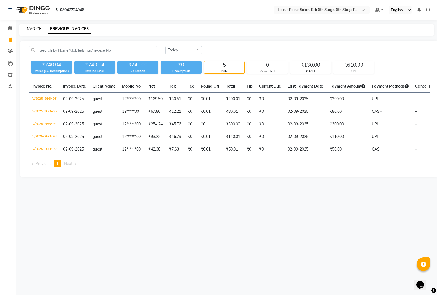
click at [34, 27] on link "INVOICE" at bounding box center [34, 28] width 16 height 5
select select "5242"
select select "service"
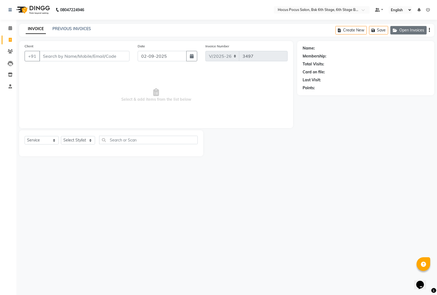
click at [412, 32] on button "Open Invoices" at bounding box center [408, 30] width 36 height 8
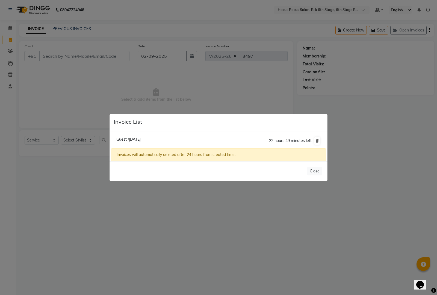
click at [136, 137] on span "Guest /[DATE]" at bounding box center [128, 139] width 24 height 5
type input "12******00"
